Goal: Submit feedback/report problem

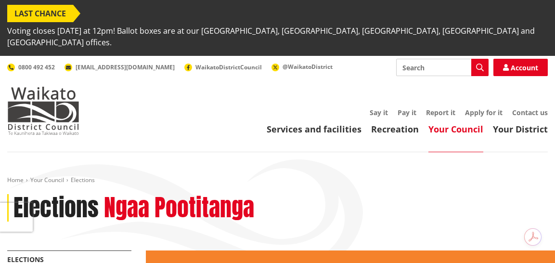
scroll to position [5, 0]
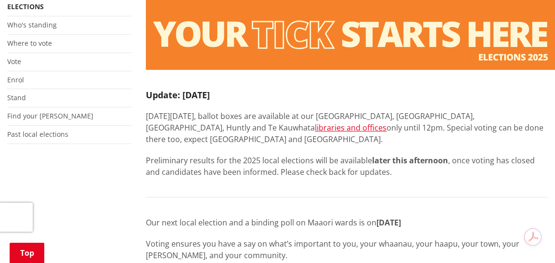
scroll to position [257, 0]
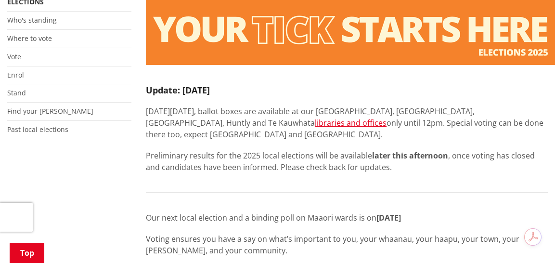
click at [408, 150] on strong "later this afternoon" at bounding box center [410, 155] width 76 height 11
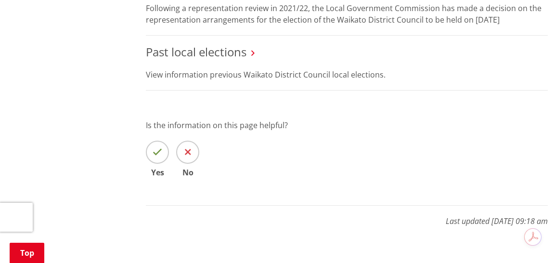
scroll to position [1012, 0]
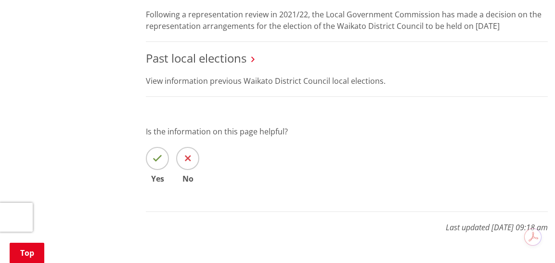
scroll to position [989, 0]
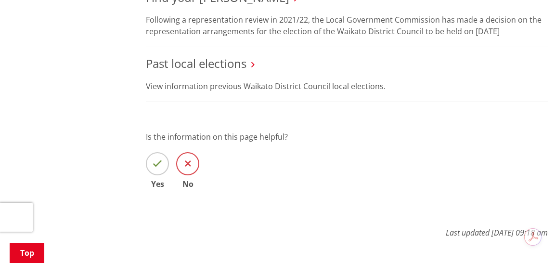
click at [187, 159] on icon at bounding box center [188, 164] width 6 height 10
click at [0, 0] on input "No" at bounding box center [0, 0] width 0 height 0
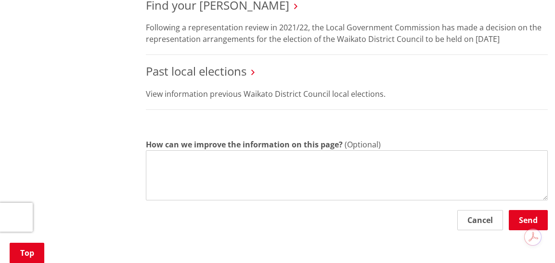
scroll to position [981, 0]
click at [294, 151] on textarea "How can we improve the information on this page?" at bounding box center [347, 176] width 402 height 50
type textarea "keep it more up to date"
click at [530, 210] on button "Send" at bounding box center [527, 220] width 39 height 20
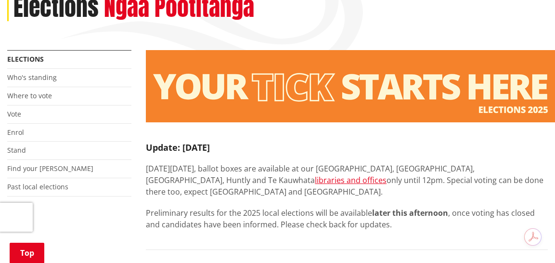
scroll to position [208, 0]
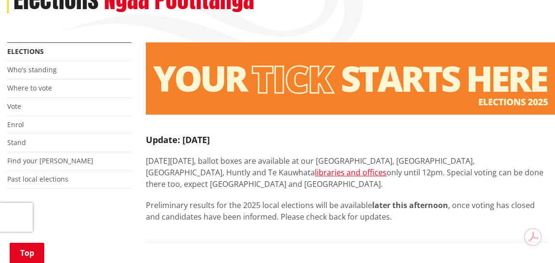
click at [389, 118] on div "Update: [DATE] [DATE][DATE], ballot boxes are available at our [GEOGRAPHIC_DATA…" at bounding box center [347, 177] width 402 height 127
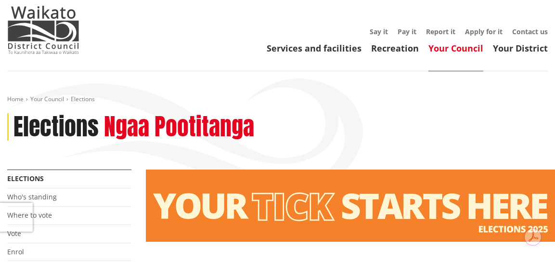
scroll to position [0, 0]
